Goal: Task Accomplishment & Management: Manage account settings

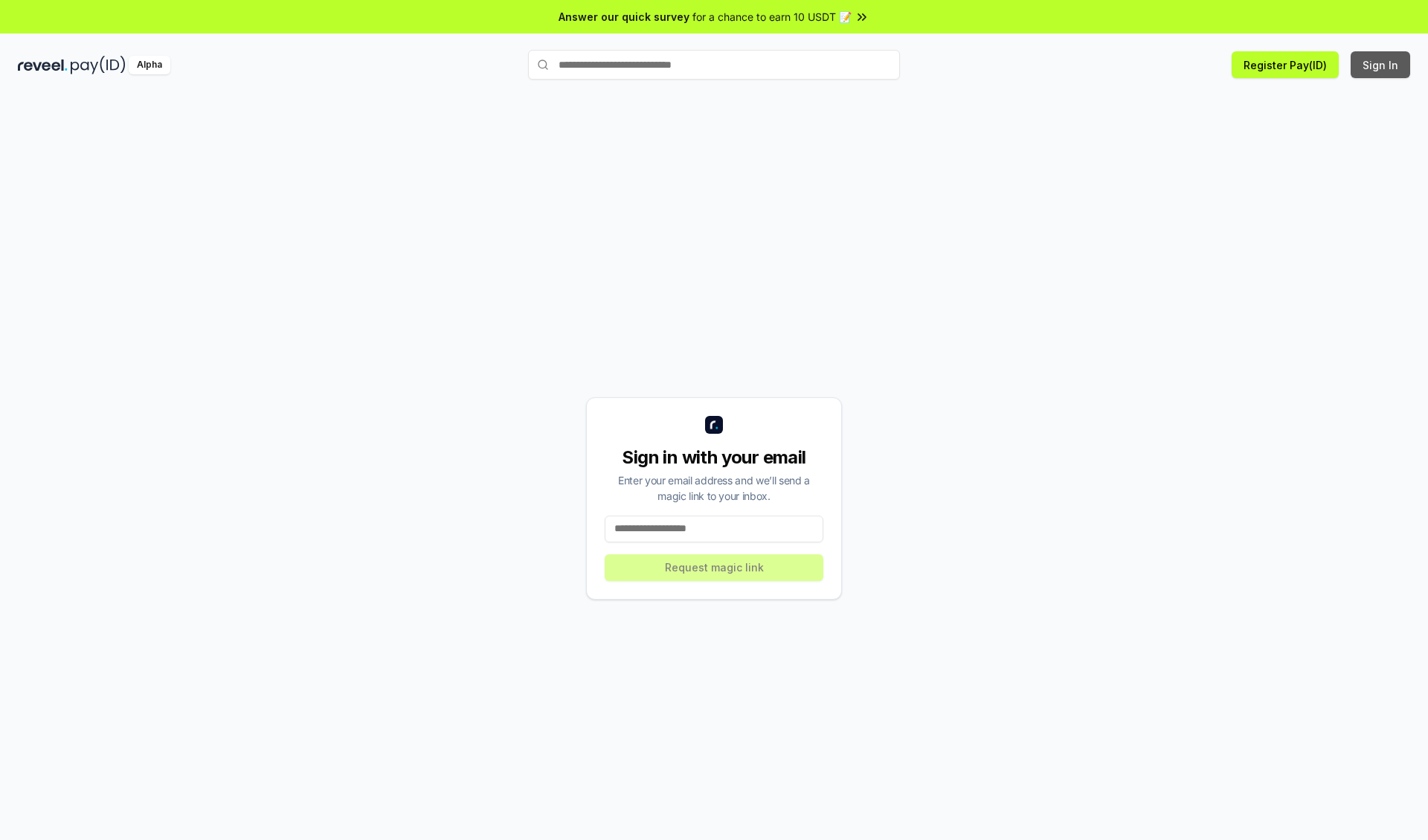
click at [1381, 65] on button "Sign In" at bounding box center [1380, 65] width 59 height 27
type input "**********"
click at [714, 567] on button "Request magic link" at bounding box center [714, 568] width 219 height 27
